Goal: Information Seeking & Learning: Learn about a topic

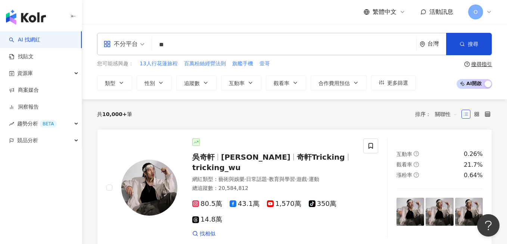
type input "*"
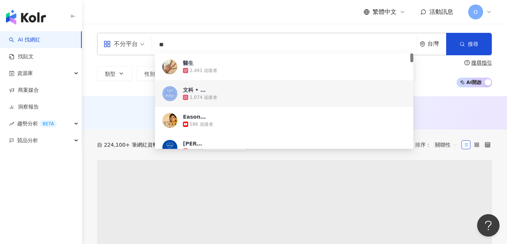
click at [307, 115] on div "AI 推薦 ： 無結果，請嘗試搜尋其他語言關鍵字或條件" at bounding box center [294, 112] width 395 height 9
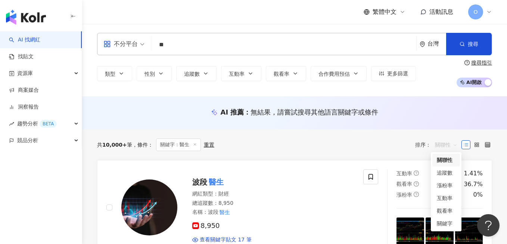
click at [307, 144] on span "關聯性" at bounding box center [446, 145] width 22 height 12
click at [307, 172] on div "追蹤數" at bounding box center [446, 173] width 19 height 8
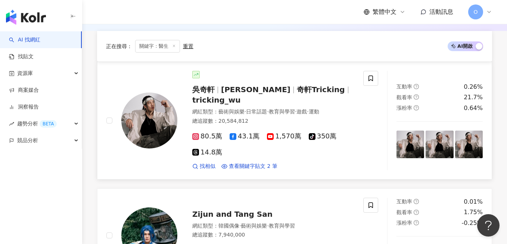
scroll to position [85, 0]
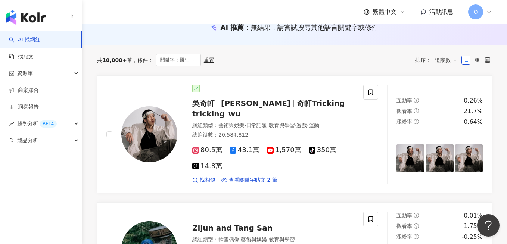
click at [307, 66] on div "追蹤數" at bounding box center [446, 60] width 31 height 13
click at [307, 63] on span "追蹤數" at bounding box center [446, 60] width 22 height 12
click at [307, 80] on div "關聯性" at bounding box center [447, 75] width 28 height 13
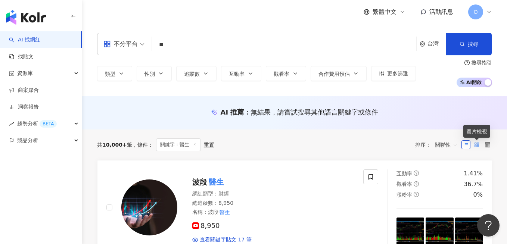
click at [307, 146] on icon at bounding box center [476, 144] width 5 height 5
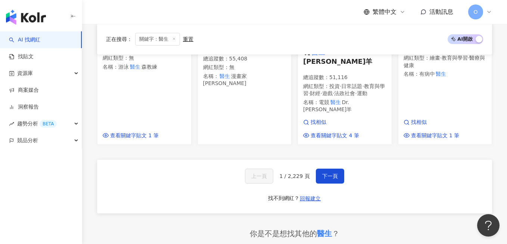
scroll to position [660, 0]
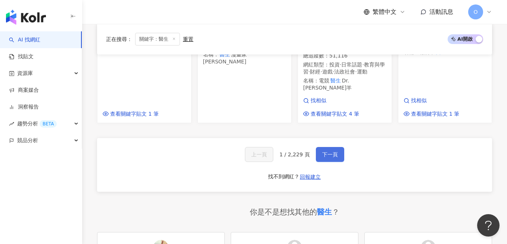
click at [307, 147] on button "下一頁" at bounding box center [330, 154] width 28 height 15
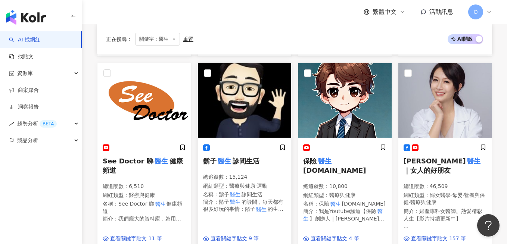
scroll to position [294, 0]
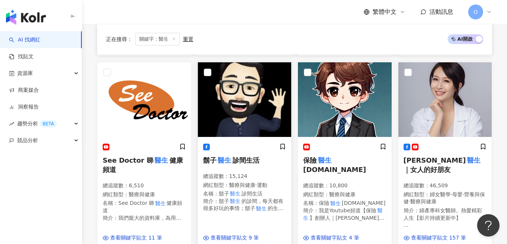
click at [252, 84] on img at bounding box center [245, 99] width 94 height 75
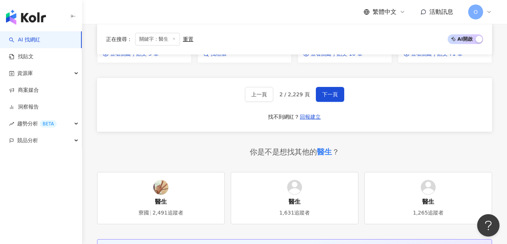
scroll to position [642, 0]
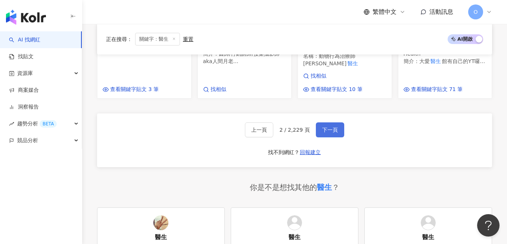
click at [307, 129] on span "下一頁" at bounding box center [330, 130] width 16 height 6
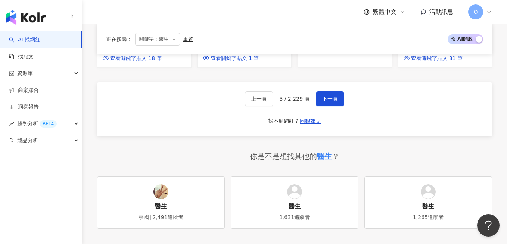
scroll to position [594, 0]
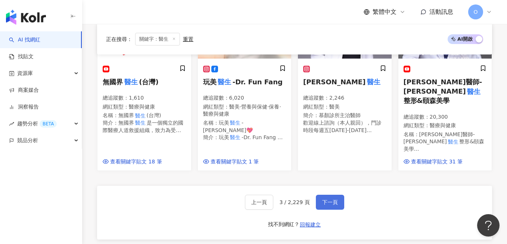
click at [307, 199] on span "下一頁" at bounding box center [330, 202] width 16 height 6
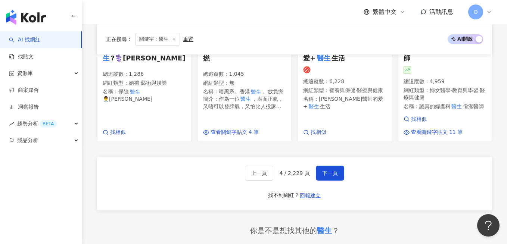
scroll to position [630, 0]
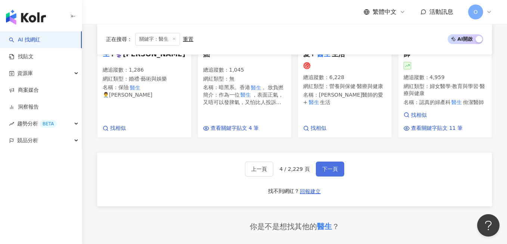
click at [307, 166] on span "下一頁" at bounding box center [330, 169] width 16 height 6
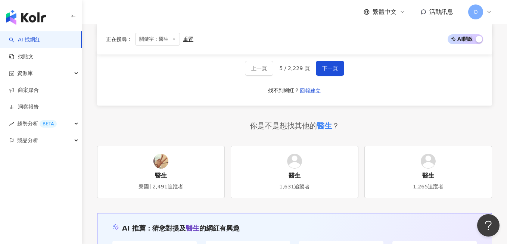
scroll to position [755, 0]
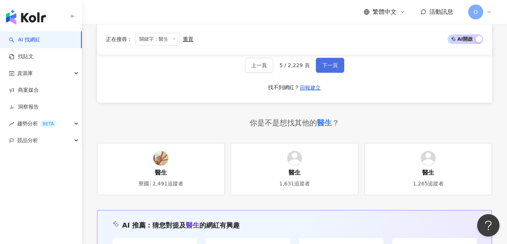
click at [307, 67] on button "下一頁" at bounding box center [330, 65] width 28 height 15
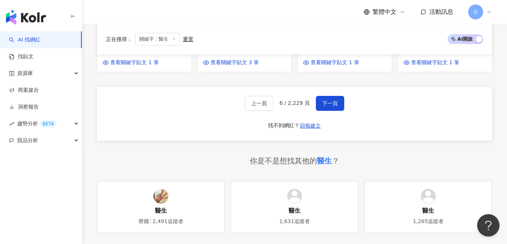
scroll to position [659, 0]
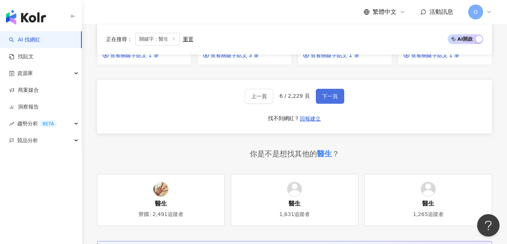
click at [307, 89] on button "下一頁" at bounding box center [330, 96] width 28 height 15
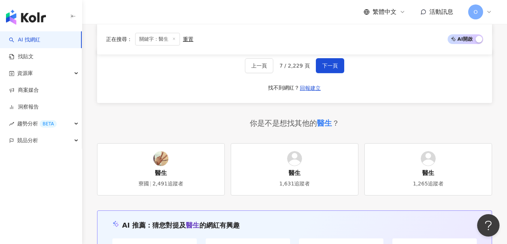
scroll to position [667, 0]
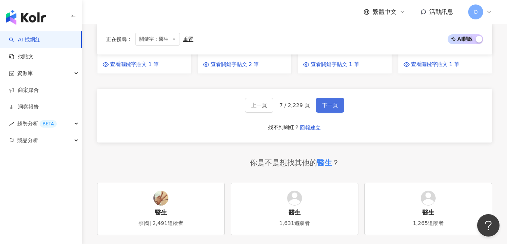
click at [307, 108] on span "下一頁" at bounding box center [330, 105] width 16 height 6
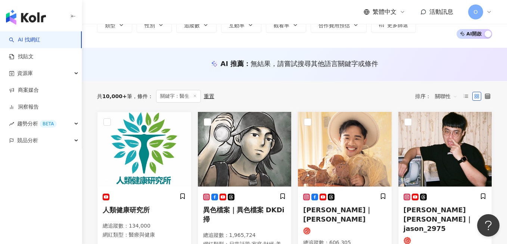
scroll to position [0, 0]
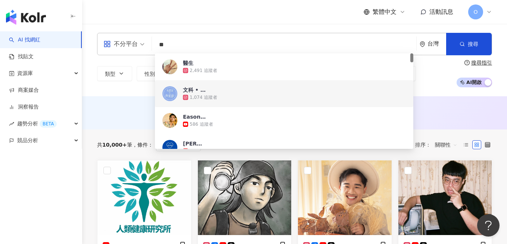
click at [184, 44] on input "**" at bounding box center [284, 45] width 259 height 14
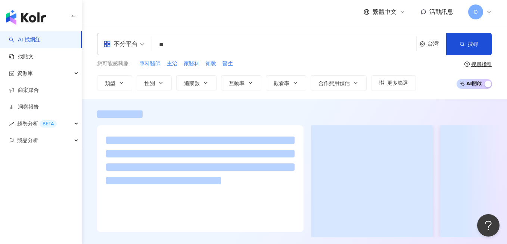
type input "**"
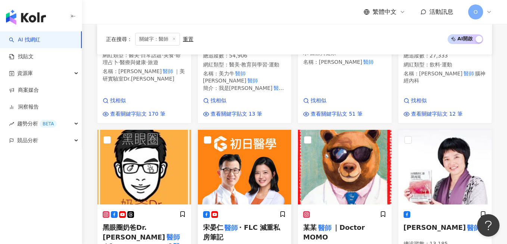
scroll to position [636, 0]
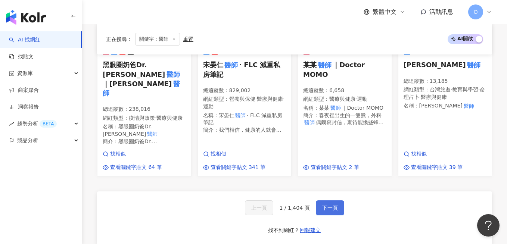
click at [307, 201] on button "下一頁" at bounding box center [330, 208] width 28 height 15
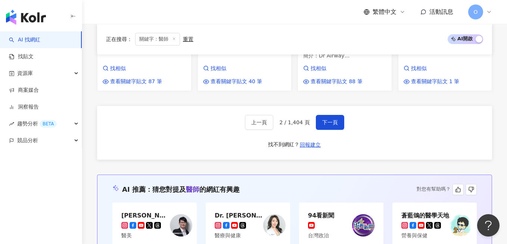
scroll to position [848, 0]
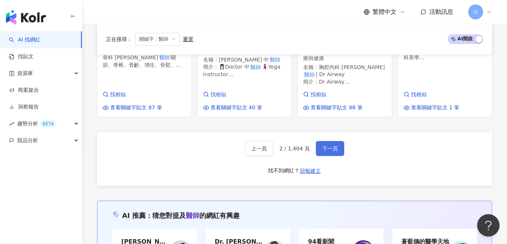
click at [307, 146] on span "下一頁" at bounding box center [330, 149] width 16 height 6
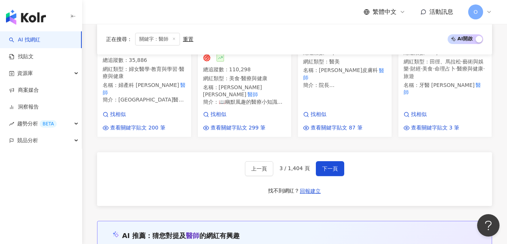
scroll to position [794, 0]
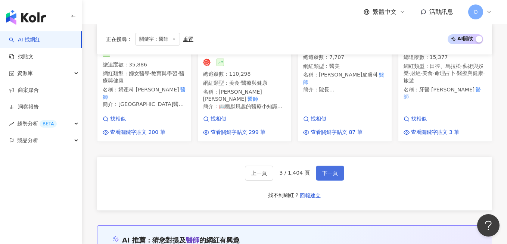
click at [307, 170] on span "下一頁" at bounding box center [330, 173] width 16 height 6
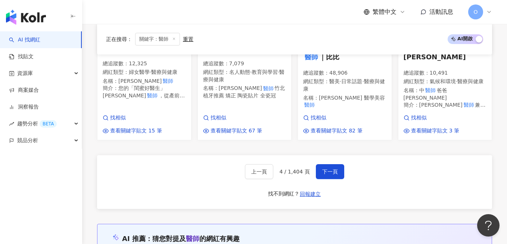
scroll to position [816, 0]
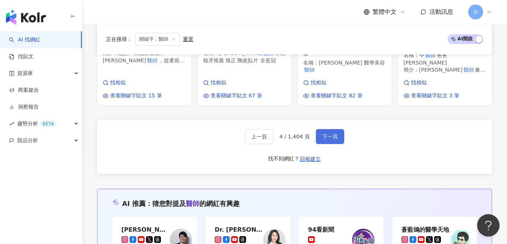
click at [307, 129] on button "下一頁" at bounding box center [330, 136] width 28 height 15
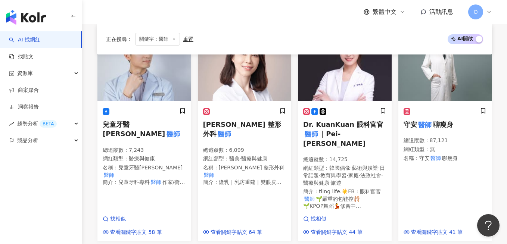
scroll to position [734, 0]
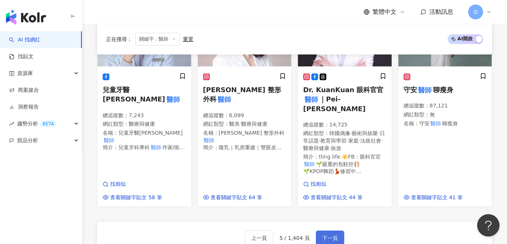
click at [307, 231] on button "下一頁" at bounding box center [330, 238] width 28 height 15
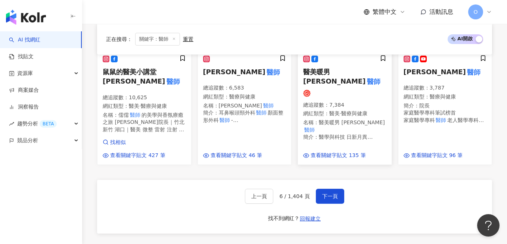
scroll to position [783, 0]
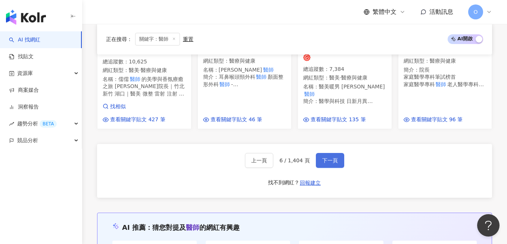
click at [307, 153] on button "下一頁" at bounding box center [330, 160] width 28 height 15
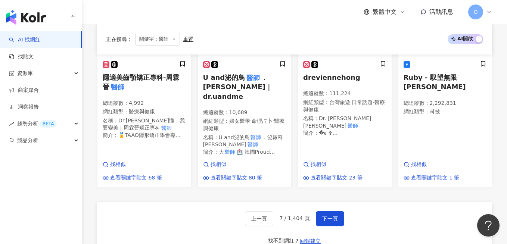
scroll to position [781, 0]
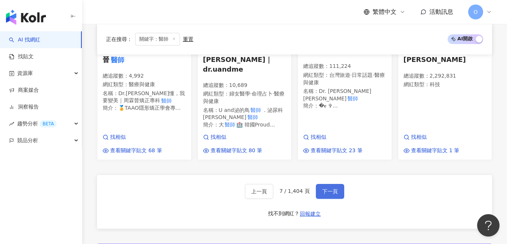
click at [307, 184] on button "下一頁" at bounding box center [330, 191] width 28 height 15
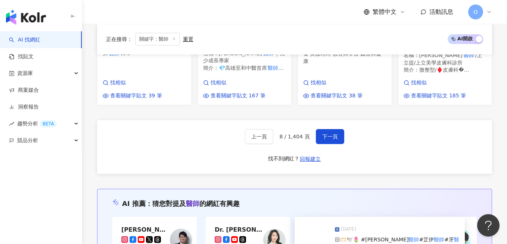
scroll to position [789, 0]
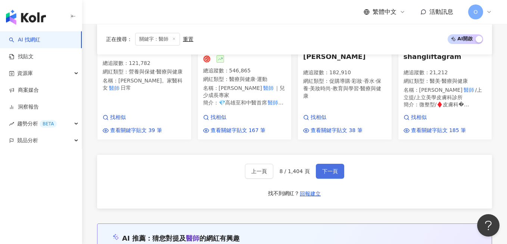
click at [307, 168] on span "下一頁" at bounding box center [330, 171] width 16 height 6
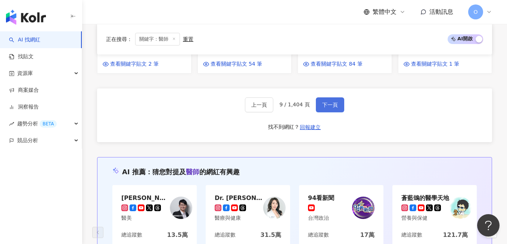
scroll to position [852, 0]
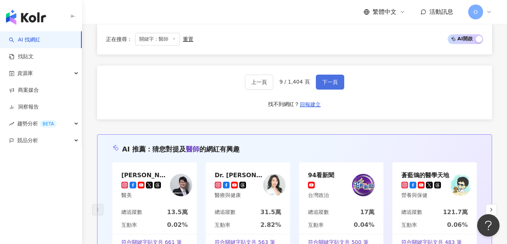
click at [307, 85] on button "下一頁" at bounding box center [330, 82] width 28 height 15
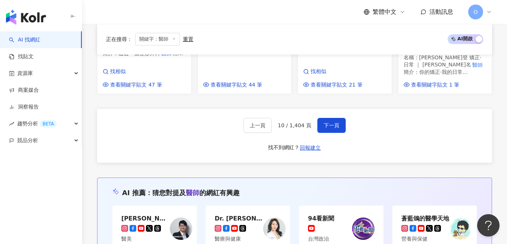
scroll to position [833, 0]
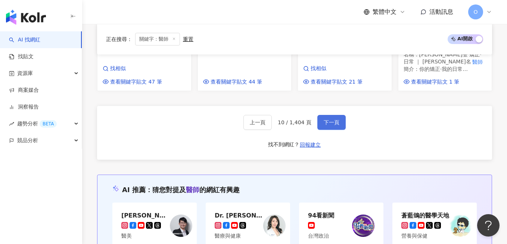
click at [307, 115] on button "下一頁" at bounding box center [332, 122] width 28 height 15
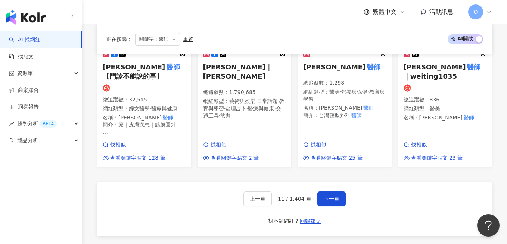
scroll to position [791, 0]
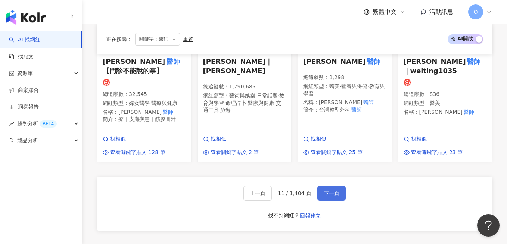
click at [307, 191] on span "下一頁" at bounding box center [332, 194] width 16 height 6
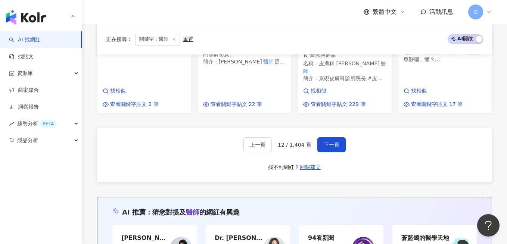
scroll to position [838, 0]
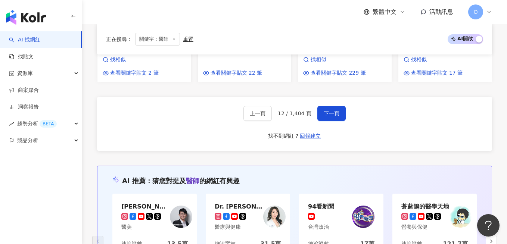
click at [307, 97] on div "上一頁 12 / 1,404 頁 下一頁 找不到網紅？ 回報建立" at bounding box center [294, 124] width 395 height 54
click at [307, 106] on button "下一頁" at bounding box center [332, 113] width 28 height 15
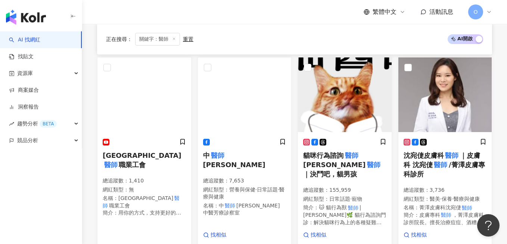
scroll to position [770, 0]
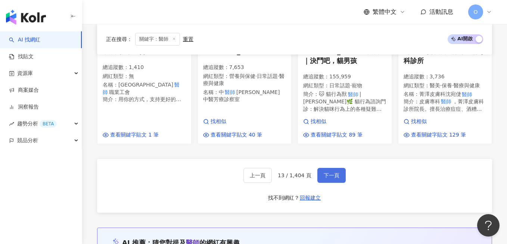
click at [307, 176] on button "下一頁" at bounding box center [332, 175] width 28 height 15
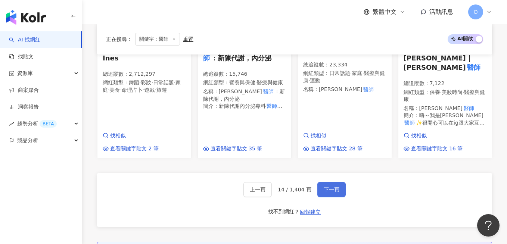
scroll to position [789, 0]
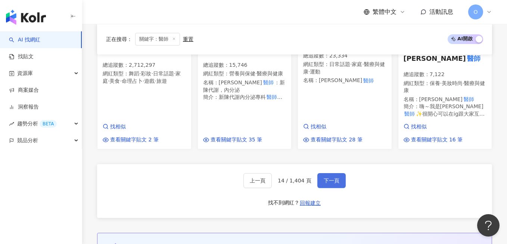
click at [307, 178] on span "下一頁" at bounding box center [332, 181] width 16 height 6
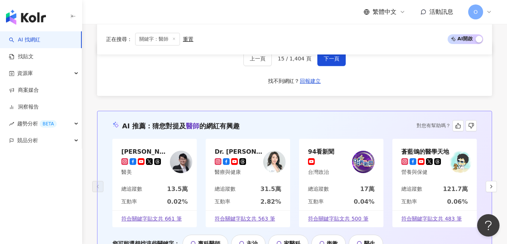
scroll to position [833, 0]
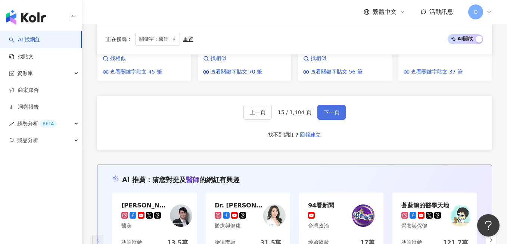
click at [307, 109] on span "下一頁" at bounding box center [332, 112] width 16 height 6
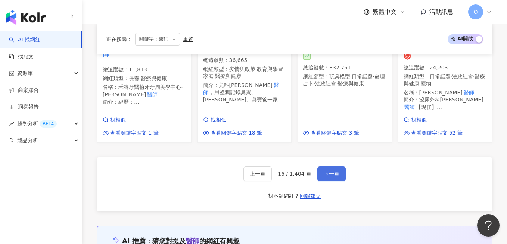
scroll to position [783, 0]
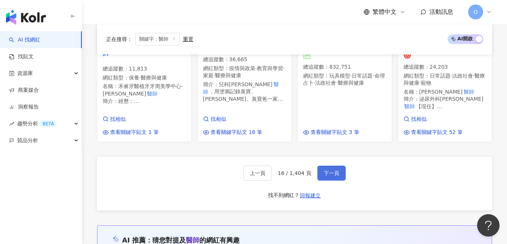
click at [307, 170] on span "下一頁" at bounding box center [332, 173] width 16 height 6
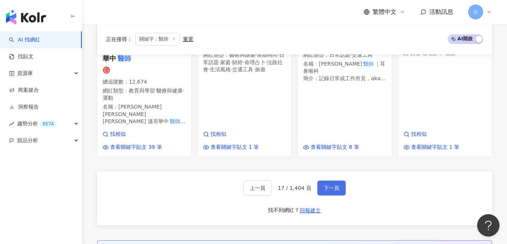
scroll to position [819, 0]
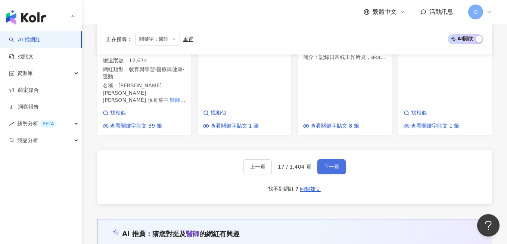
click at [307, 164] on span "下一頁" at bounding box center [332, 167] width 16 height 6
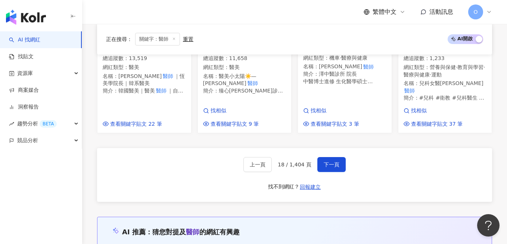
scroll to position [745, 0]
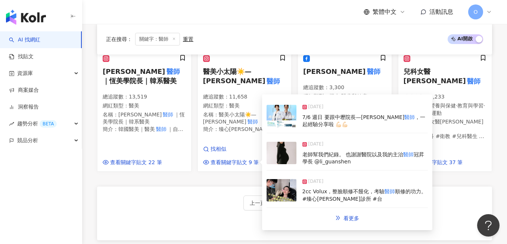
click at [233, 206] on div "上一頁 18 / 1,404 頁 下一頁 找不到網紅？ 回報建立" at bounding box center [294, 214] width 395 height 54
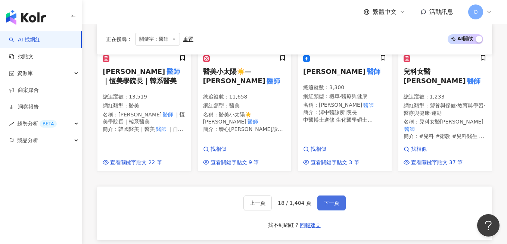
click at [307, 201] on span "下一頁" at bounding box center [332, 203] width 16 height 6
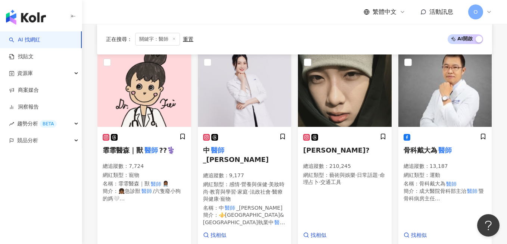
scroll to position [851, 0]
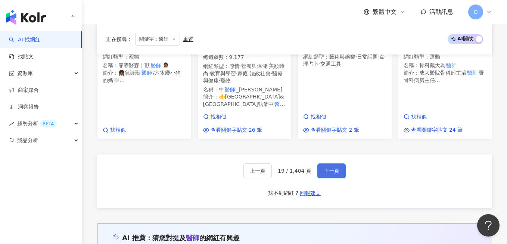
click at [307, 164] on button "下一頁" at bounding box center [332, 171] width 28 height 15
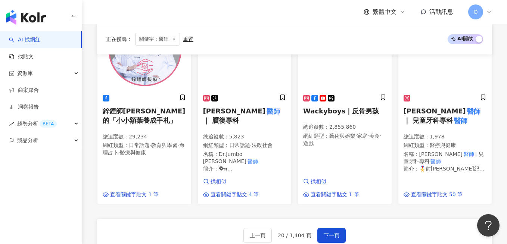
scroll to position [726, 0]
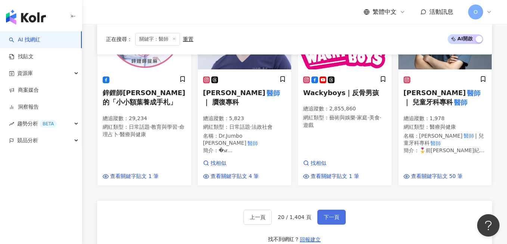
click at [307, 210] on button "下一頁" at bounding box center [332, 217] width 28 height 15
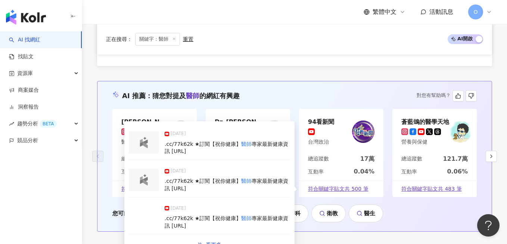
scroll to position [840, 0]
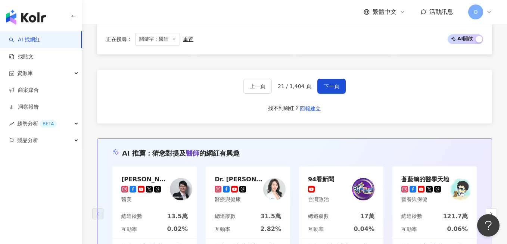
click at [307, 81] on div "上一頁 21 / 1,404 頁 下一頁 找不到網紅？ 回報建立" at bounding box center [294, 97] width 395 height 54
click at [307, 79] on button "下一頁" at bounding box center [332, 86] width 28 height 15
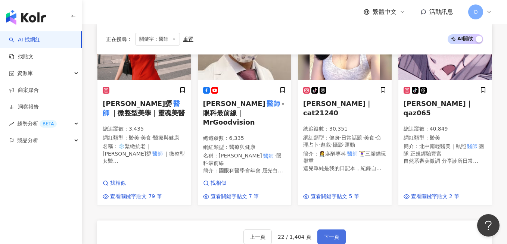
scroll to position [830, 0]
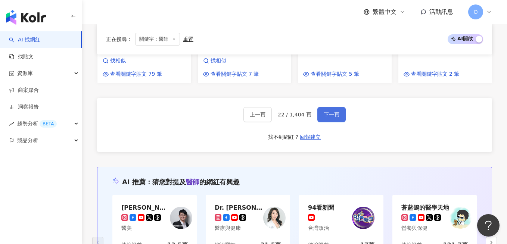
click at [307, 112] on span "下一頁" at bounding box center [332, 115] width 16 height 6
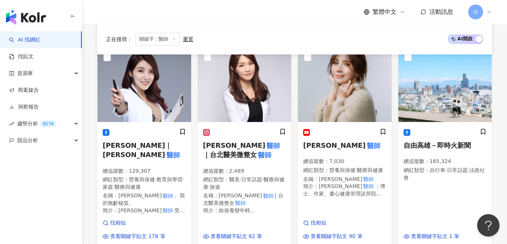
scroll to position [748, 0]
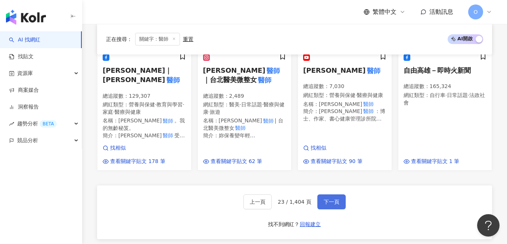
click at [307, 195] on button "下一頁" at bounding box center [332, 202] width 28 height 15
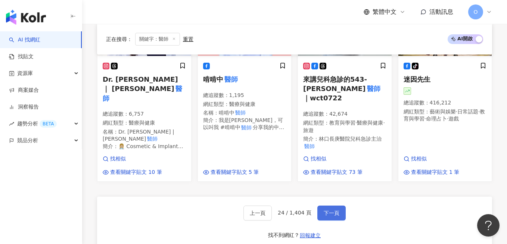
scroll to position [794, 0]
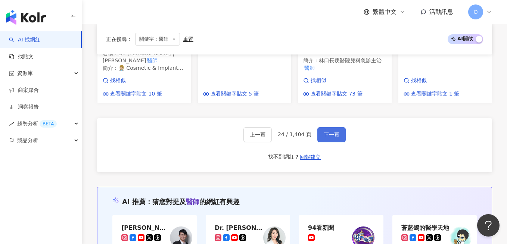
click at [307, 132] on span "下一頁" at bounding box center [332, 135] width 16 height 6
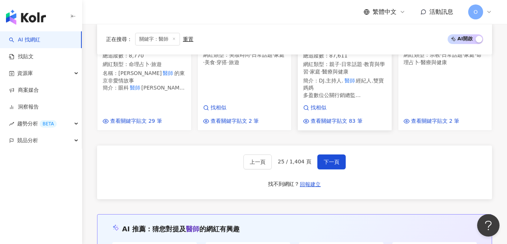
scroll to position [777, 0]
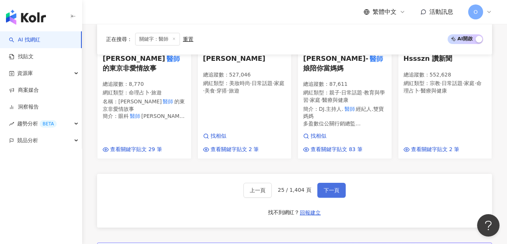
click at [307, 188] on span "下一頁" at bounding box center [332, 191] width 16 height 6
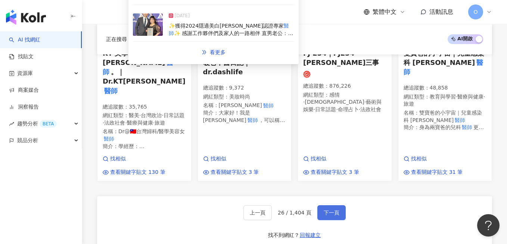
scroll to position [793, 0]
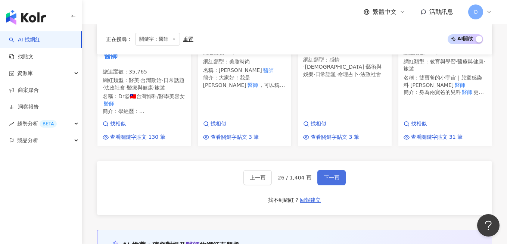
click at [307, 170] on button "下一頁" at bounding box center [332, 177] width 28 height 15
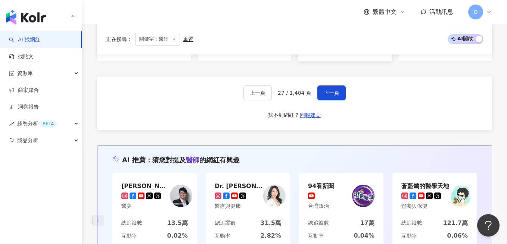
scroll to position [860, 0]
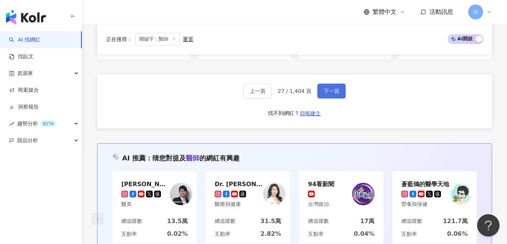
click at [307, 92] on button "下一頁" at bounding box center [332, 91] width 28 height 15
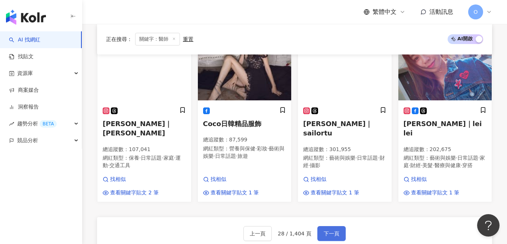
scroll to position [718, 0]
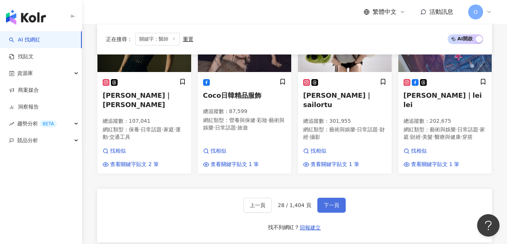
click at [307, 202] on span "下一頁" at bounding box center [332, 205] width 16 height 6
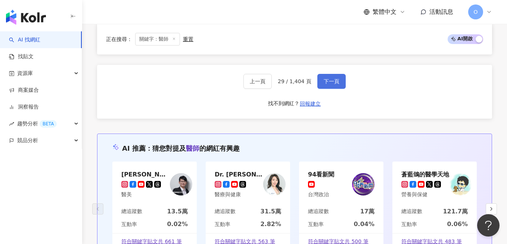
scroll to position [864, 0]
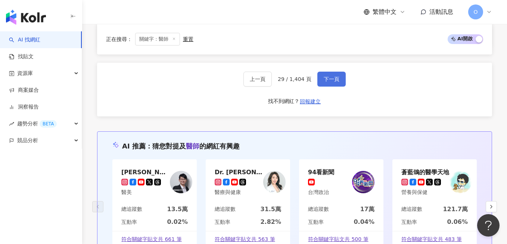
click at [307, 72] on button "下一頁" at bounding box center [332, 79] width 28 height 15
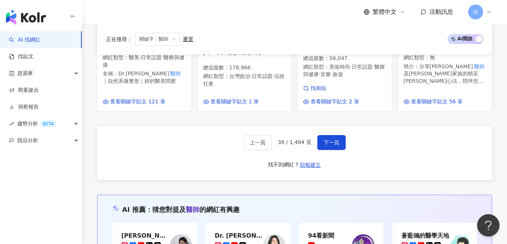
scroll to position [799, 0]
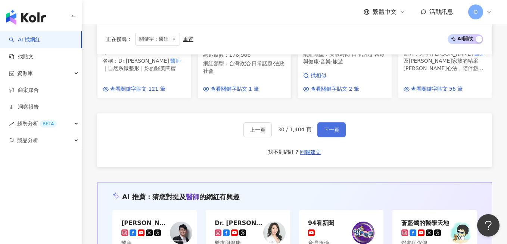
click at [307, 127] on span "下一頁" at bounding box center [332, 130] width 16 height 6
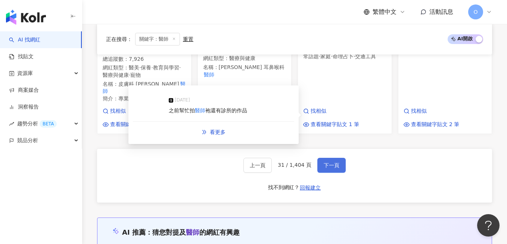
scroll to position [797, 0]
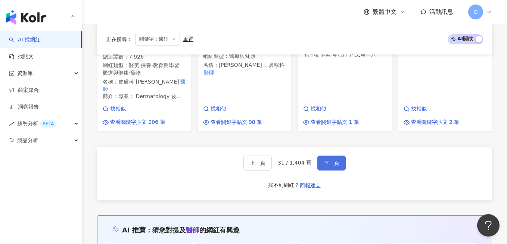
click at [307, 156] on button "下一頁" at bounding box center [332, 163] width 28 height 15
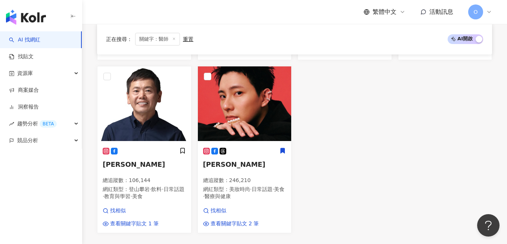
scroll to position [751, 0]
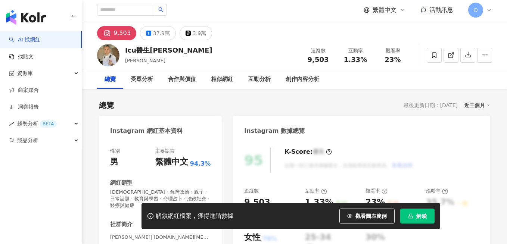
scroll to position [1, 0]
click at [158, 33] on div "37.9萬" at bounding box center [161, 33] width 17 height 10
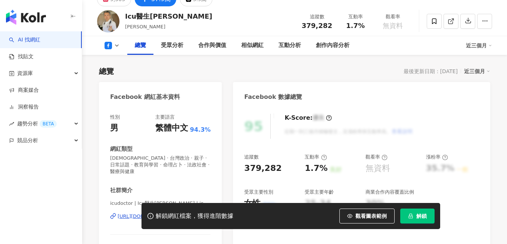
scroll to position [77, 0]
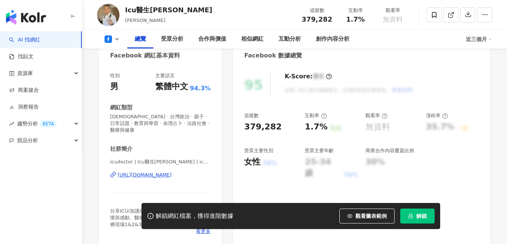
click at [166, 172] on div "https://www.facebook.com/1536864699976440" at bounding box center [145, 175] width 54 height 7
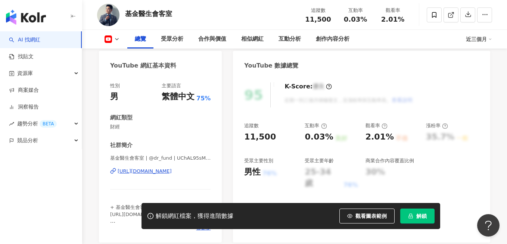
scroll to position [69, 0]
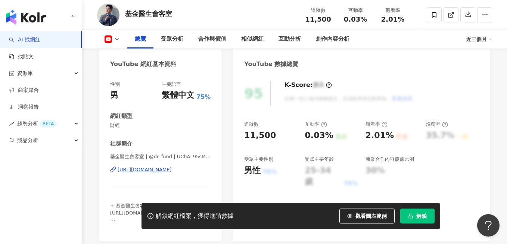
click at [157, 169] on div "https://www.youtube.com/channel/UChAL95sMQQnAF7AWXthz_ig" at bounding box center [145, 170] width 54 height 7
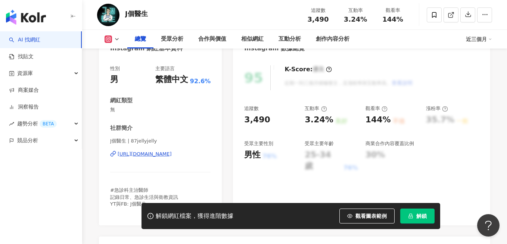
scroll to position [91, 0]
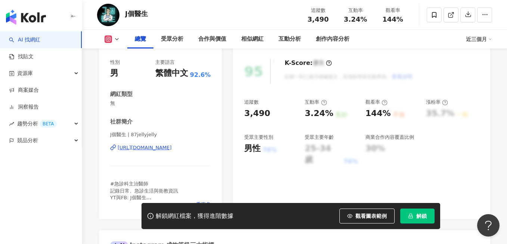
click at [178, 152] on div "J個醫生 | 87jellyjelly https://www.instagram.com/87jellyjelly/" at bounding box center [160, 153] width 100 height 44
click at [172, 148] on div "https://www.instagram.com/87jellyjelly/" at bounding box center [145, 148] width 54 height 7
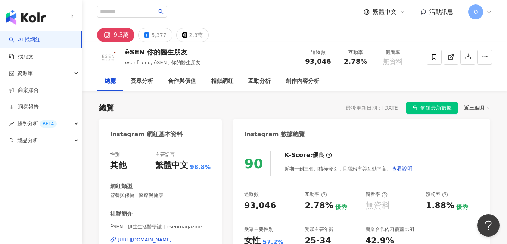
scroll to position [68, 0]
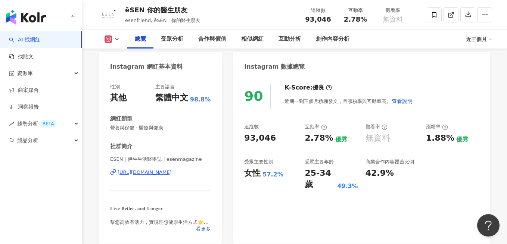
click at [162, 173] on div "https://www.instagram.com/esenmagazine/" at bounding box center [145, 172] width 54 height 7
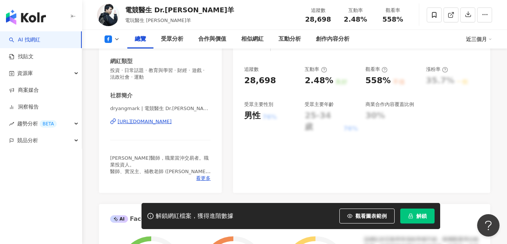
scroll to position [133, 0]
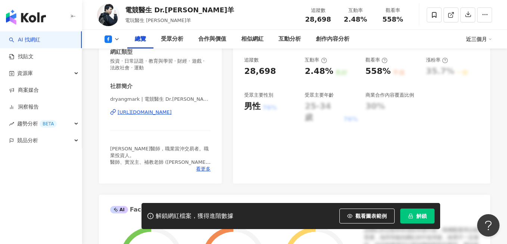
click at [172, 113] on div "https://www.facebook.com/2017021598532686" at bounding box center [145, 112] width 54 height 7
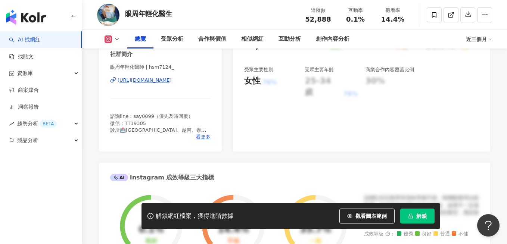
scroll to position [164, 0]
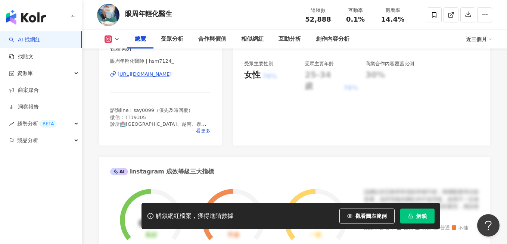
click at [172, 71] on div "https://www.instagram.com/hsm7124_/" at bounding box center [145, 74] width 54 height 7
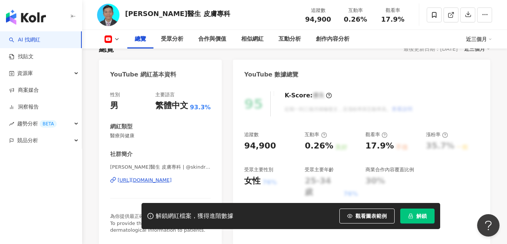
scroll to position [89, 0]
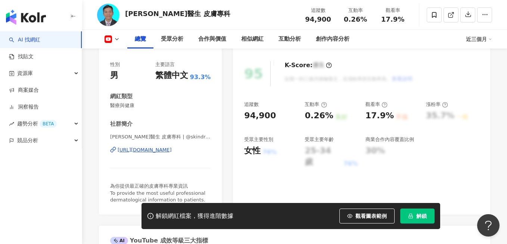
click at [194, 154] on div "[PERSON_NAME]醫生 皮膚專科 | @skindrchan | UCiIbI8EPhTe5DvzIlZcKYoA [URL][DOMAIN_NAME]" at bounding box center [160, 156] width 100 height 44
click at [172, 152] on div "https://www.youtube.com/channel/UCiIbI8EPhTe5DvzIlZcKYoA" at bounding box center [145, 150] width 54 height 7
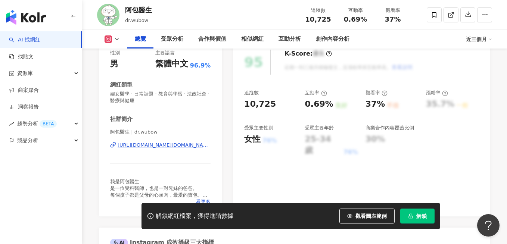
scroll to position [111, 0]
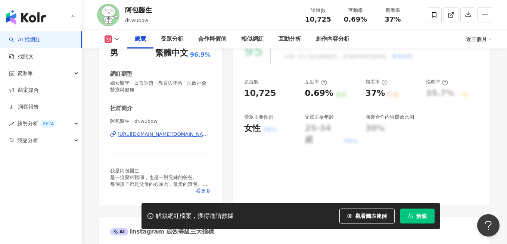
click at [192, 132] on div "https://www.instagram.com/dr.wubow/" at bounding box center [164, 134] width 93 height 7
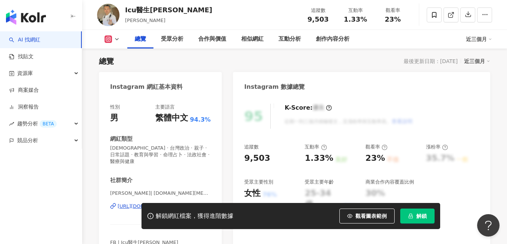
click at [105, 41] on icon at bounding box center [108, 38] width 7 height 7
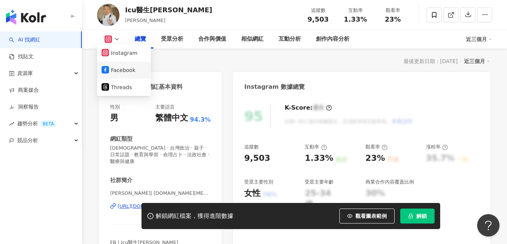
click at [111, 64] on li "Facebook" at bounding box center [124, 70] width 54 height 17
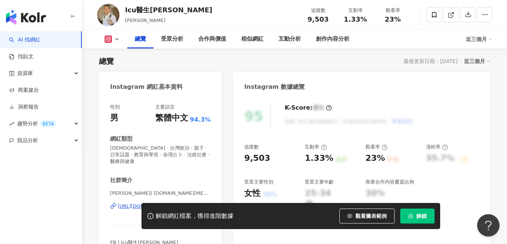
click at [112, 42] on button at bounding box center [112, 38] width 30 height 7
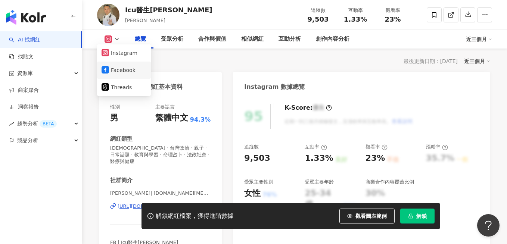
click at [130, 68] on button "Facebook" at bounding box center [124, 70] width 45 height 10
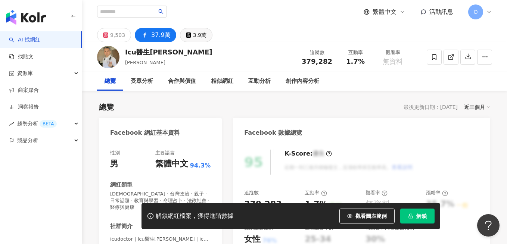
click at [186, 35] on icon at bounding box center [188, 34] width 5 height 5
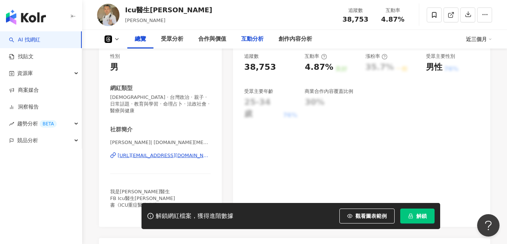
scroll to position [111, 0]
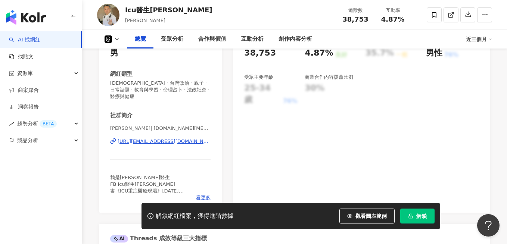
click at [182, 138] on div "https://www.threads.com/@dr.icu_kim" at bounding box center [164, 141] width 93 height 7
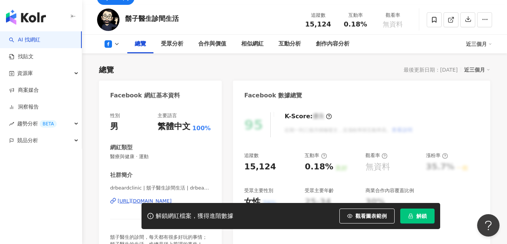
scroll to position [126, 0]
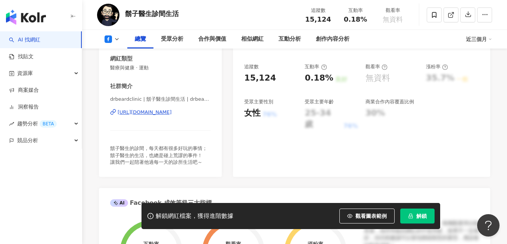
click at [167, 110] on div "[URL][DOMAIN_NAME]" at bounding box center [145, 112] width 54 height 7
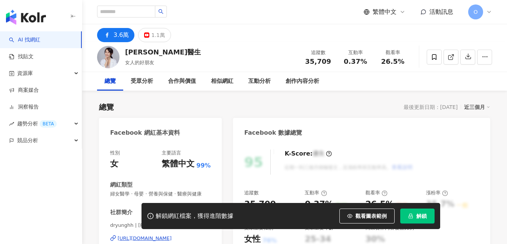
click at [219, 168] on div "性別 女 主要語言 繁體中文 99% 網紅類型 婦女醫學 · 母嬰 · 營養與保健 · 醫療與健康 社群簡介 dryunghh | [PERSON_NAME]…" at bounding box center [160, 226] width 123 height 168
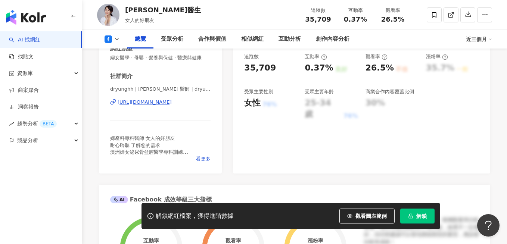
scroll to position [128, 0]
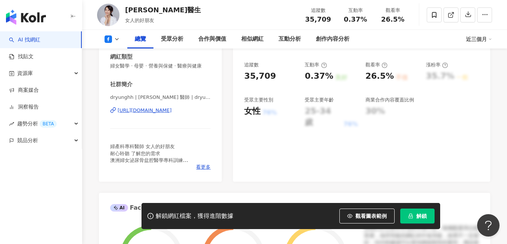
click at [172, 111] on div "[URL][DOMAIN_NAME]" at bounding box center [145, 110] width 54 height 7
click at [172, 111] on div "https://www.facebook.com/1470498919732636" at bounding box center [145, 110] width 54 height 7
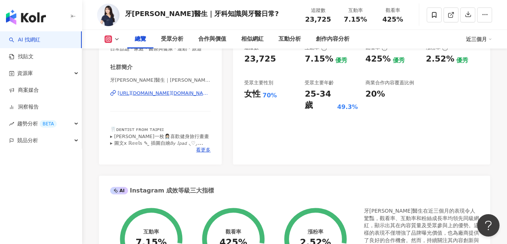
scroll to position [134, 0]
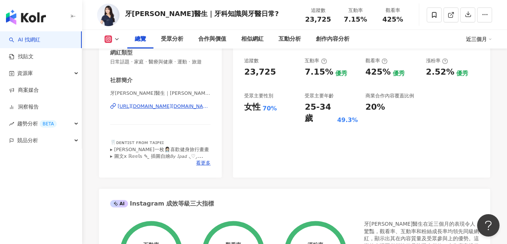
click at [194, 110] on div "https://www.instagram.com/dr.koko_ig/" at bounding box center [164, 106] width 93 height 7
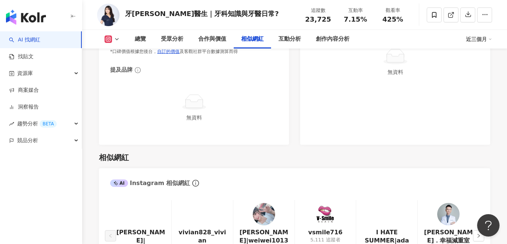
scroll to position [1113, 0]
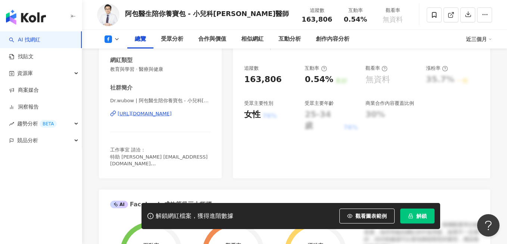
scroll to position [123, 0]
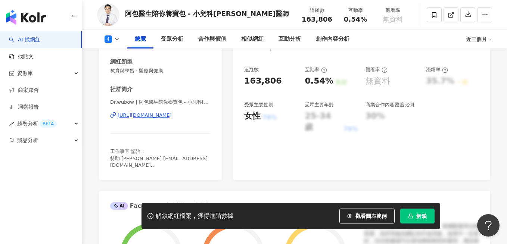
click at [172, 116] on div "https://www.facebook.com/899001716856474" at bounding box center [145, 115] width 54 height 7
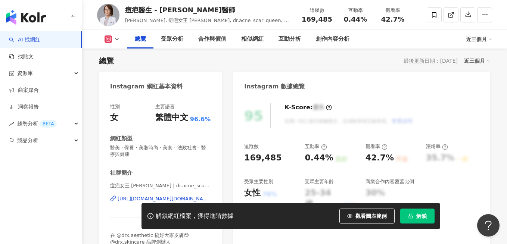
scroll to position [77, 0]
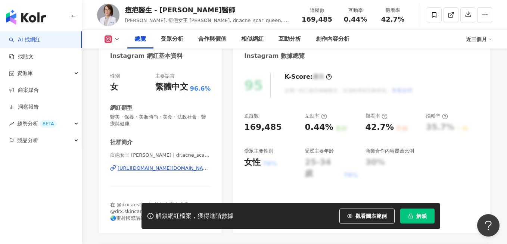
click at [176, 166] on div "[URL][DOMAIN_NAME][DOMAIN_NAME]" at bounding box center [164, 168] width 93 height 7
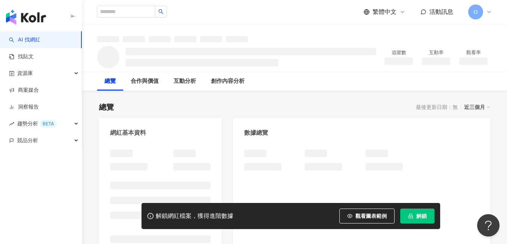
scroll to position [12, 0]
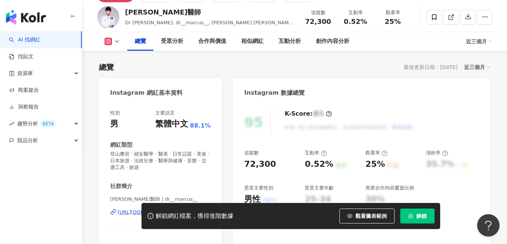
scroll to position [61, 0]
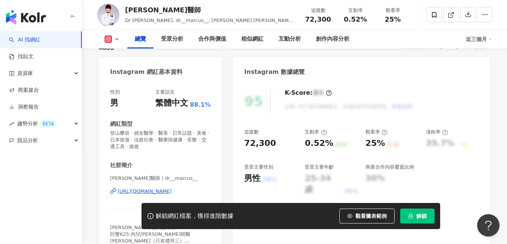
click at [172, 190] on div "https://www.instagram.com/dr__marcus__/" at bounding box center [145, 191] width 54 height 7
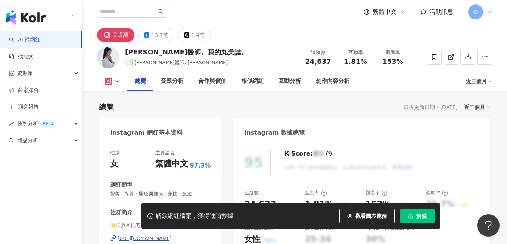
scroll to position [148, 0]
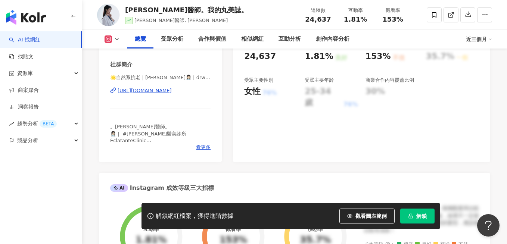
click at [172, 90] on div "https://www.instagram.com/drwinniegram/" at bounding box center [145, 90] width 54 height 7
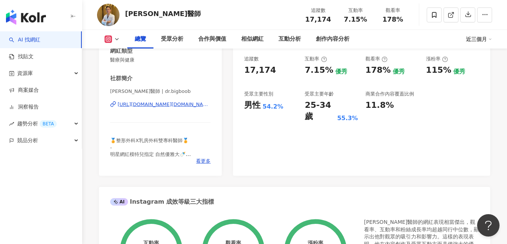
scroll to position [151, 0]
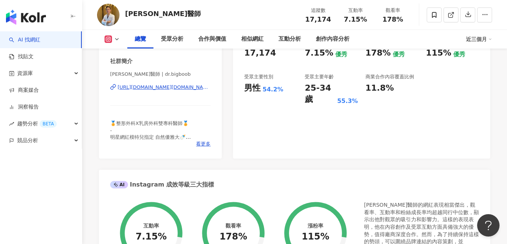
click at [194, 87] on div "https://www.instagram.com/dr.bigboob/" at bounding box center [164, 87] width 93 height 7
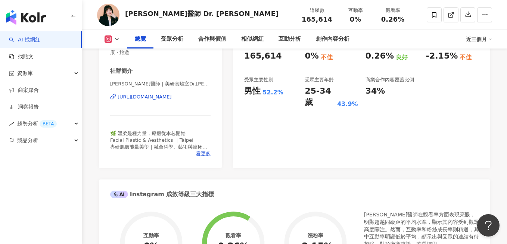
click at [172, 94] on div "https://www.instagram.com/drchang8818/" at bounding box center [145, 97] width 54 height 7
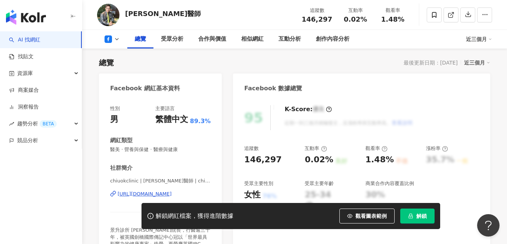
scroll to position [175, 0]
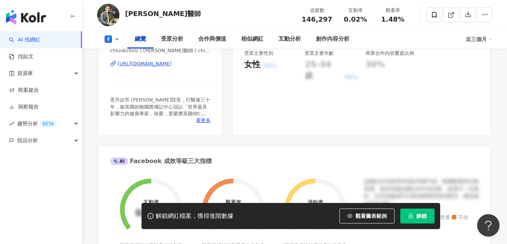
click at [172, 65] on div "https://www.facebook.com/114625938549515" at bounding box center [145, 64] width 54 height 7
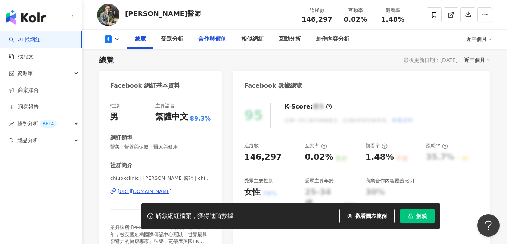
scroll to position [0, 0]
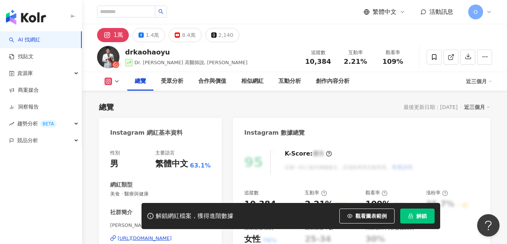
scroll to position [48, 0]
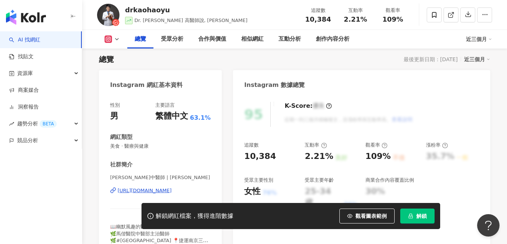
click at [172, 191] on div "https://www.instagram.com/drkaohaoyu/" at bounding box center [145, 191] width 54 height 7
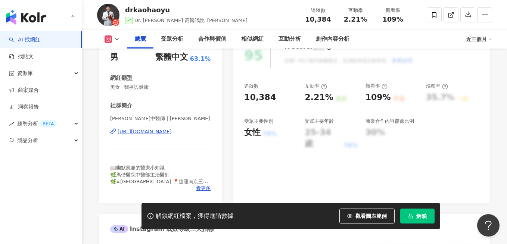
scroll to position [109, 0]
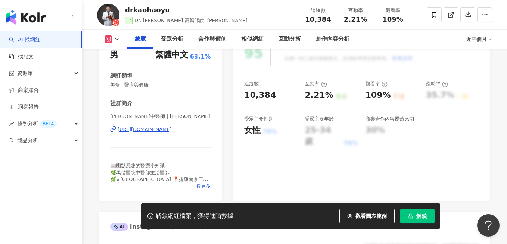
click at [172, 128] on div "https://www.instagram.com/drkaohaoyu/" at bounding box center [145, 129] width 54 height 7
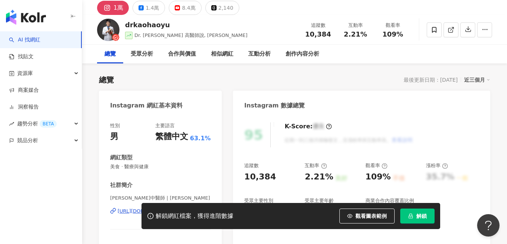
scroll to position [0, 0]
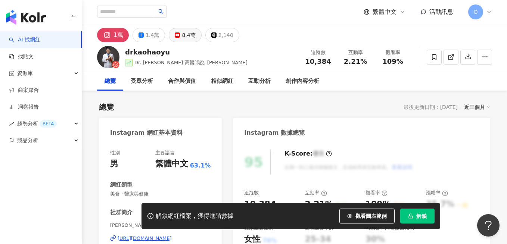
click at [185, 30] on div "8.4萬" at bounding box center [188, 35] width 13 height 10
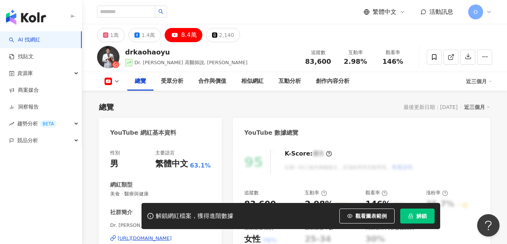
scroll to position [140, 0]
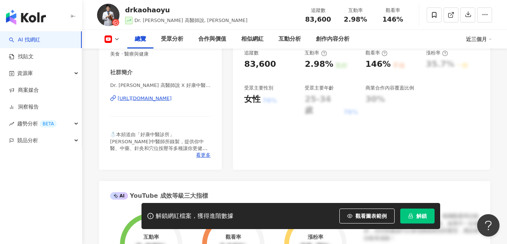
click at [172, 100] on div "https://www.youtube.com/channel/UCD_z8fpjUnaw5uIqGhSBasg" at bounding box center [145, 98] width 54 height 7
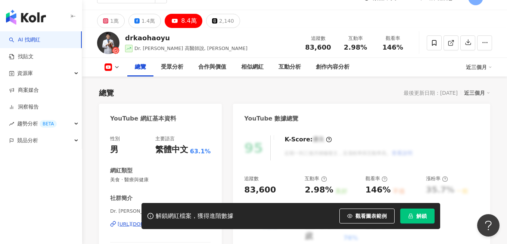
scroll to position [47, 0]
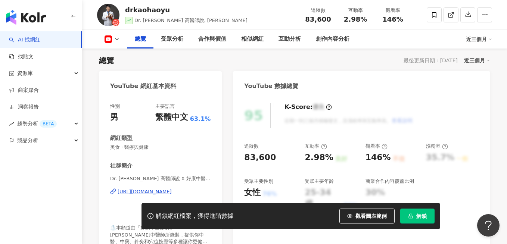
click at [172, 190] on div "https://www.youtube.com/channel/UCD_z8fpjUnaw5uIqGhSBasg" at bounding box center [145, 192] width 54 height 7
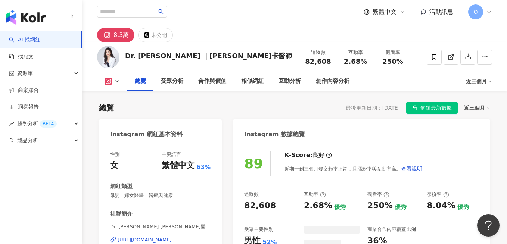
scroll to position [99, 0]
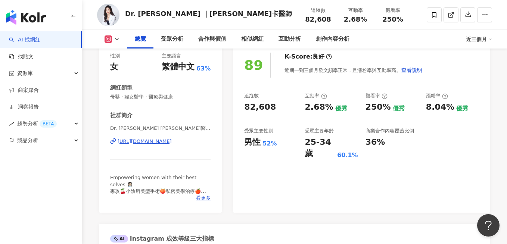
click at [172, 148] on div "Dr. [PERSON_NAME] [PERSON_NAME]醫師 | 私密美學專家 | jessicafang0708 [URL][DOMAIN_NAME]" at bounding box center [160, 147] width 100 height 44
click at [173, 145] on div "Dr. Jessica 方潔醫師 | 私密美學專家 | jessicafang0708 https://www.instagram.com/jessicafa…" at bounding box center [160, 147] width 100 height 44
click at [172, 142] on div "https://www.instagram.com/jessicafang0708/" at bounding box center [145, 141] width 54 height 7
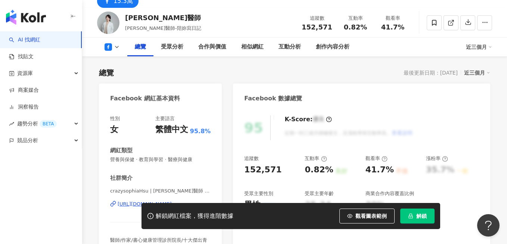
scroll to position [43, 0]
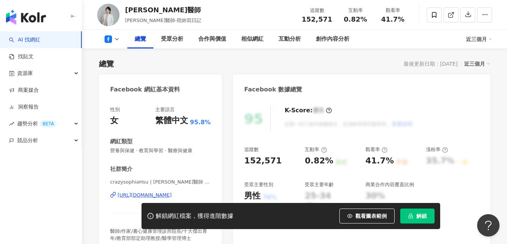
click at [150, 195] on div "[URL][DOMAIN_NAME]" at bounding box center [145, 195] width 54 height 7
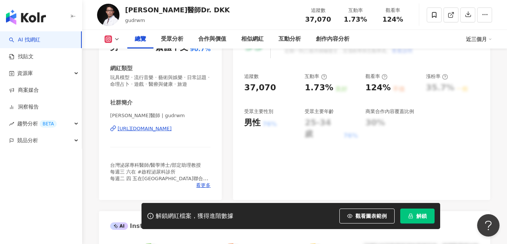
scroll to position [141, 0]
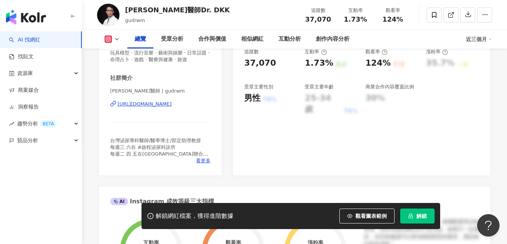
click at [172, 105] on div "[URL][DOMAIN_NAME]" at bounding box center [145, 104] width 54 height 7
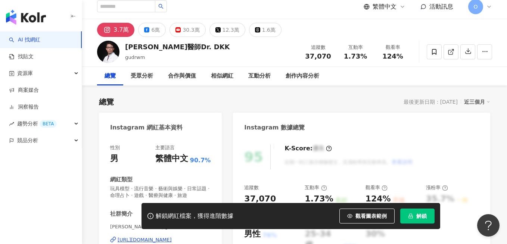
scroll to position [0, 0]
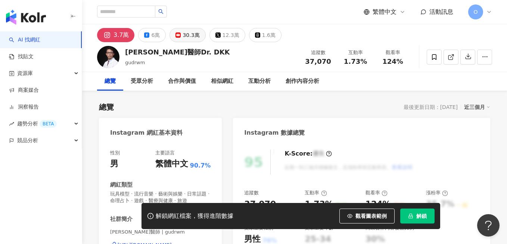
click at [176, 36] on rect at bounding box center [178, 35] width 4 height 3
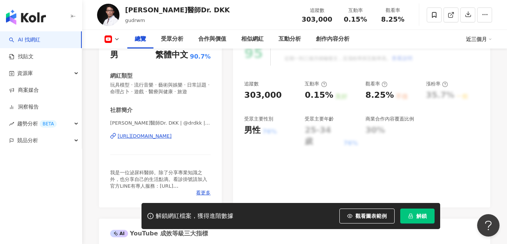
scroll to position [173, 0]
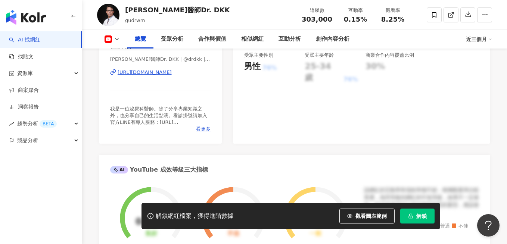
click at [172, 76] on div "https://www.youtube.com/channel/UCHINjpJ3WFqccNGcObyZT0Q" at bounding box center [145, 72] width 54 height 7
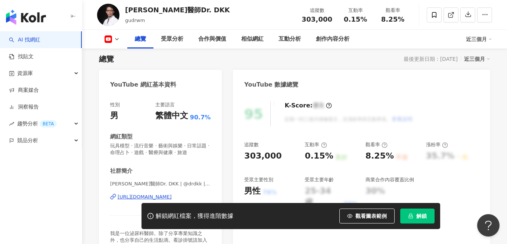
click at [115, 42] on button at bounding box center [112, 38] width 30 height 7
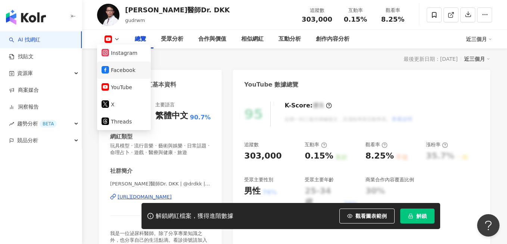
click at [121, 75] on button "Facebook" at bounding box center [124, 70] width 45 height 10
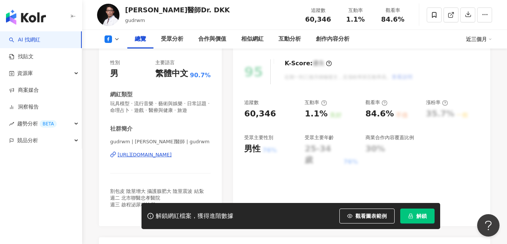
scroll to position [102, 0]
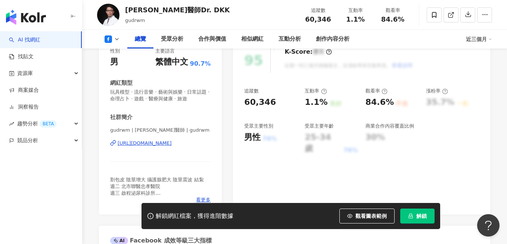
click at [171, 144] on div "https://www.facebook.com/763583183992874" at bounding box center [145, 143] width 54 height 7
click at [114, 38] on icon at bounding box center [117, 39] width 6 height 6
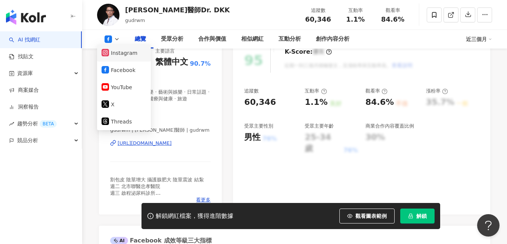
click at [122, 53] on button "Instagram" at bounding box center [124, 53] width 45 height 10
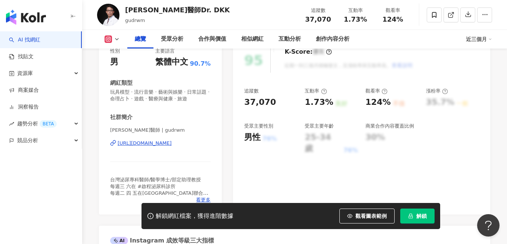
click at [158, 144] on div "https://www.instagram.com/gudrwm/" at bounding box center [145, 143] width 54 height 7
click at [178, 43] on div "受眾分析" at bounding box center [172, 39] width 22 height 9
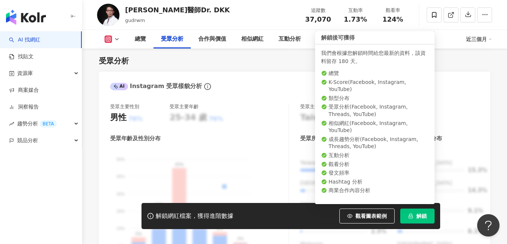
click at [412, 216] on icon "lock" at bounding box center [410, 216] width 5 height 5
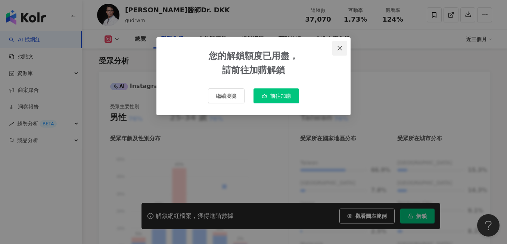
click at [337, 49] on icon "close" at bounding box center [340, 48] width 6 height 6
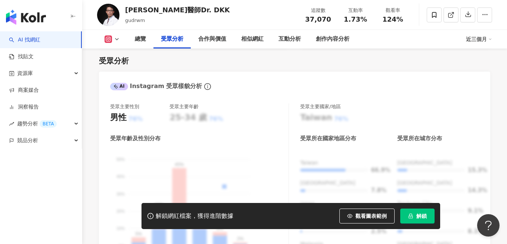
click at [414, 217] on button "解鎖" at bounding box center [417, 216] width 34 height 15
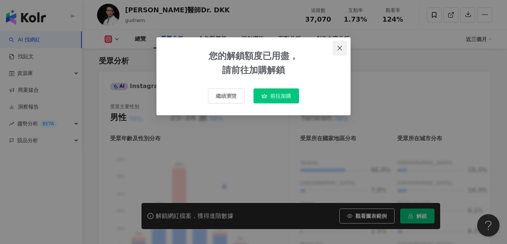
click at [345, 47] on span "Close" at bounding box center [339, 48] width 15 height 6
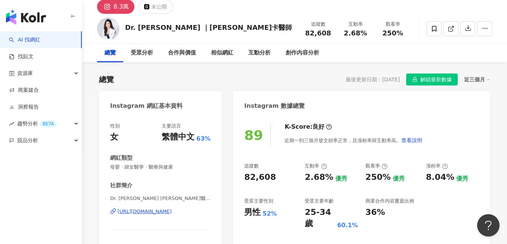
scroll to position [10, 0]
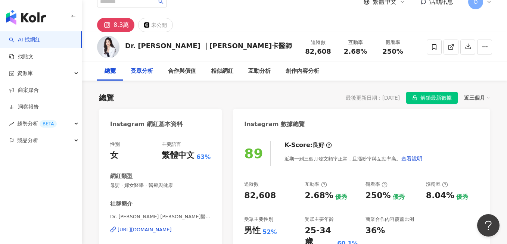
click at [150, 75] on div "受眾分析" at bounding box center [142, 71] width 22 height 9
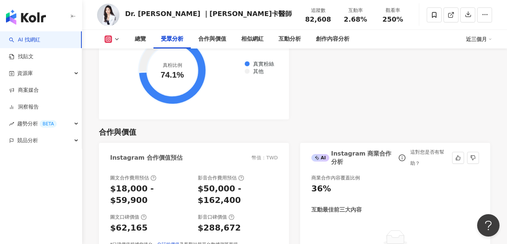
scroll to position [941, 0]
